Goal: Task Accomplishment & Management: Use online tool/utility

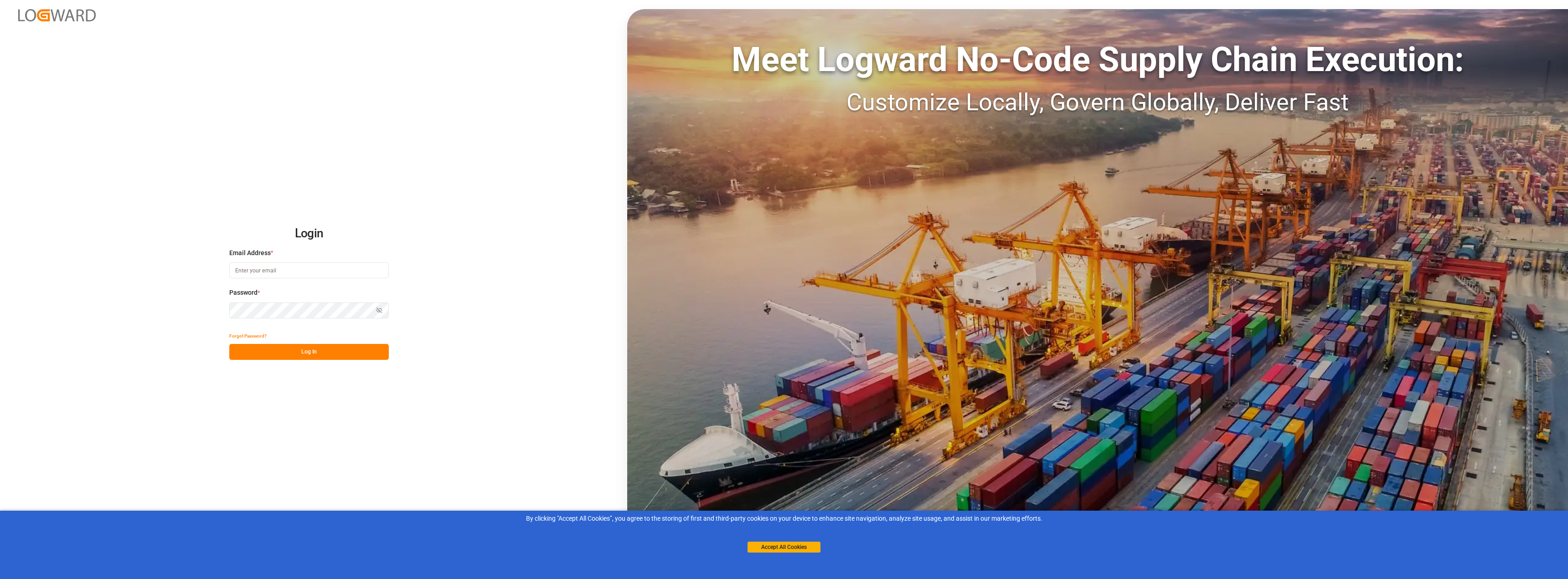
type input "[PERSON_NAME][EMAIL_ADDRESS][DOMAIN_NAME]"
click at [313, 355] on button "Log In" at bounding box center [309, 352] width 159 height 16
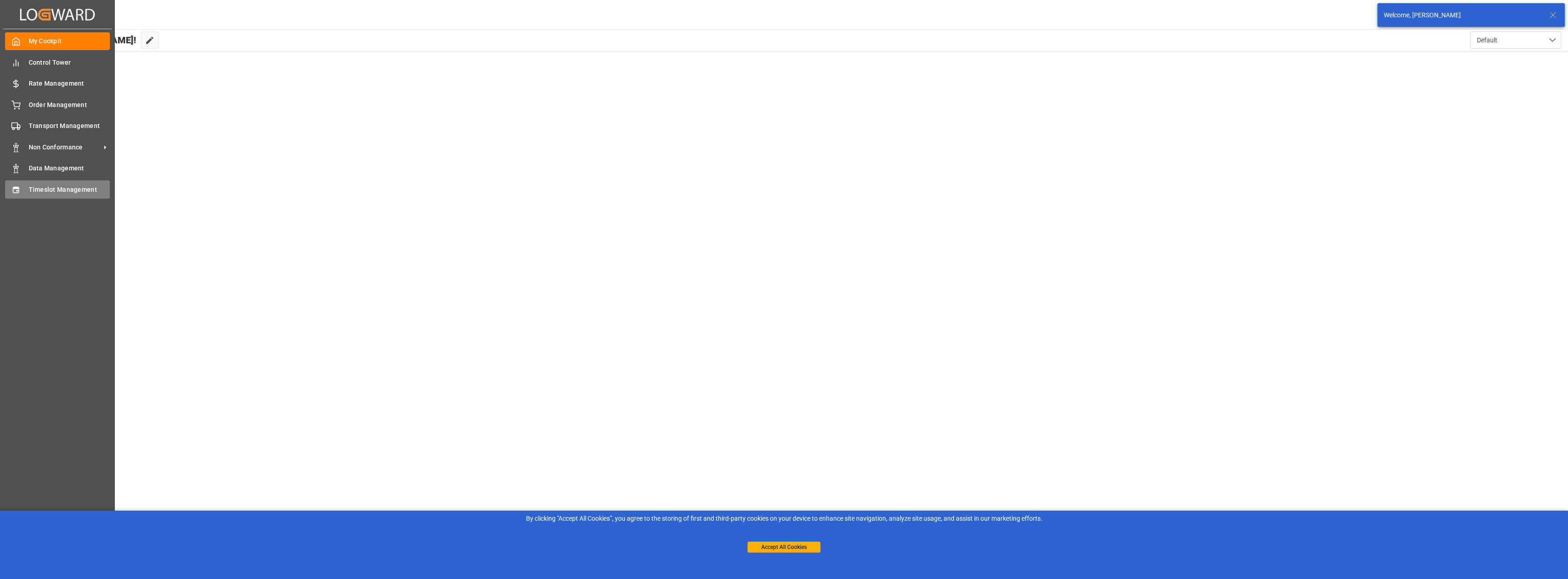
click at [46, 192] on span "Timeslot Management" at bounding box center [69, 190] width 82 height 10
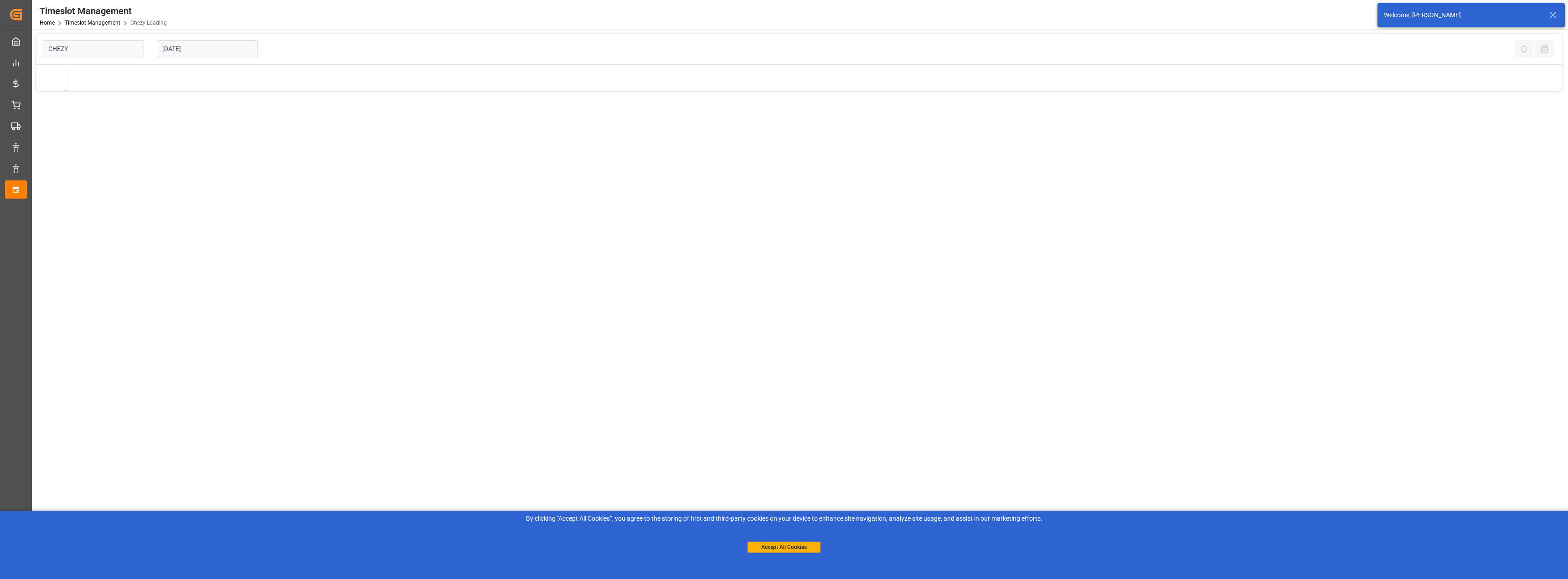
type input "Chezy Loading"
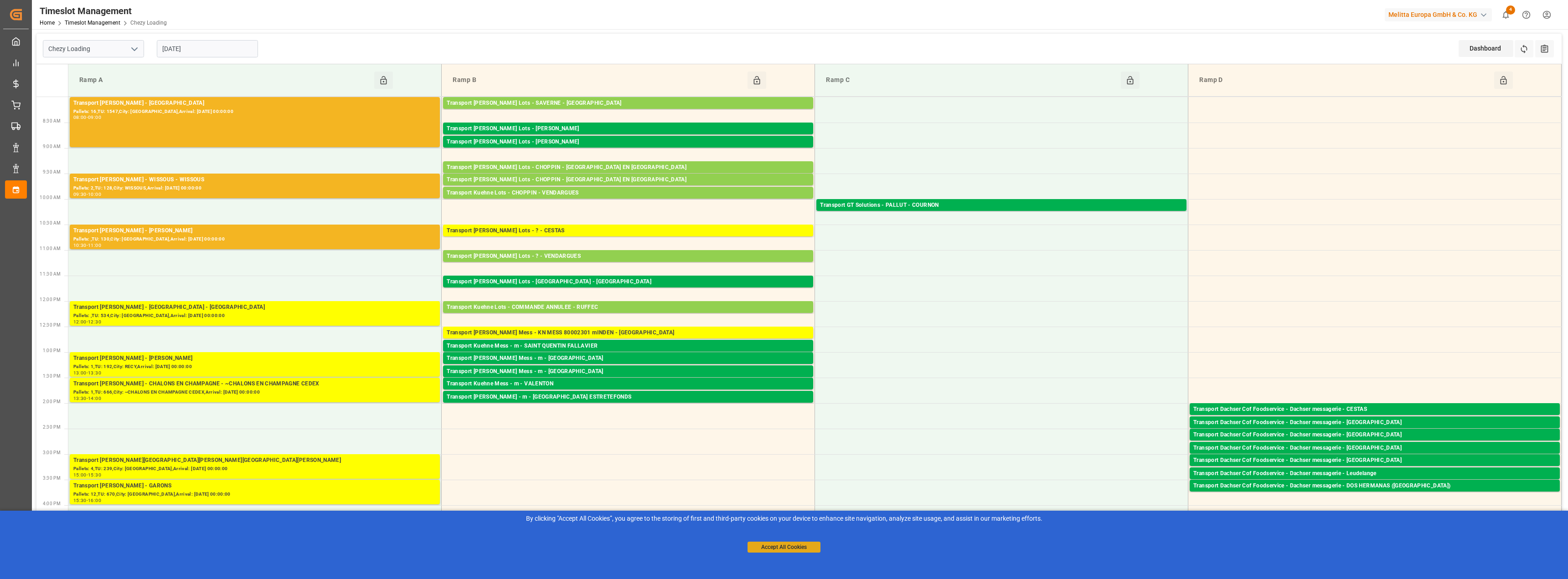
click at [772, 546] on button "Accept All Cookies" at bounding box center [784, 547] width 73 height 11
